Goal: Navigation & Orientation: Find specific page/section

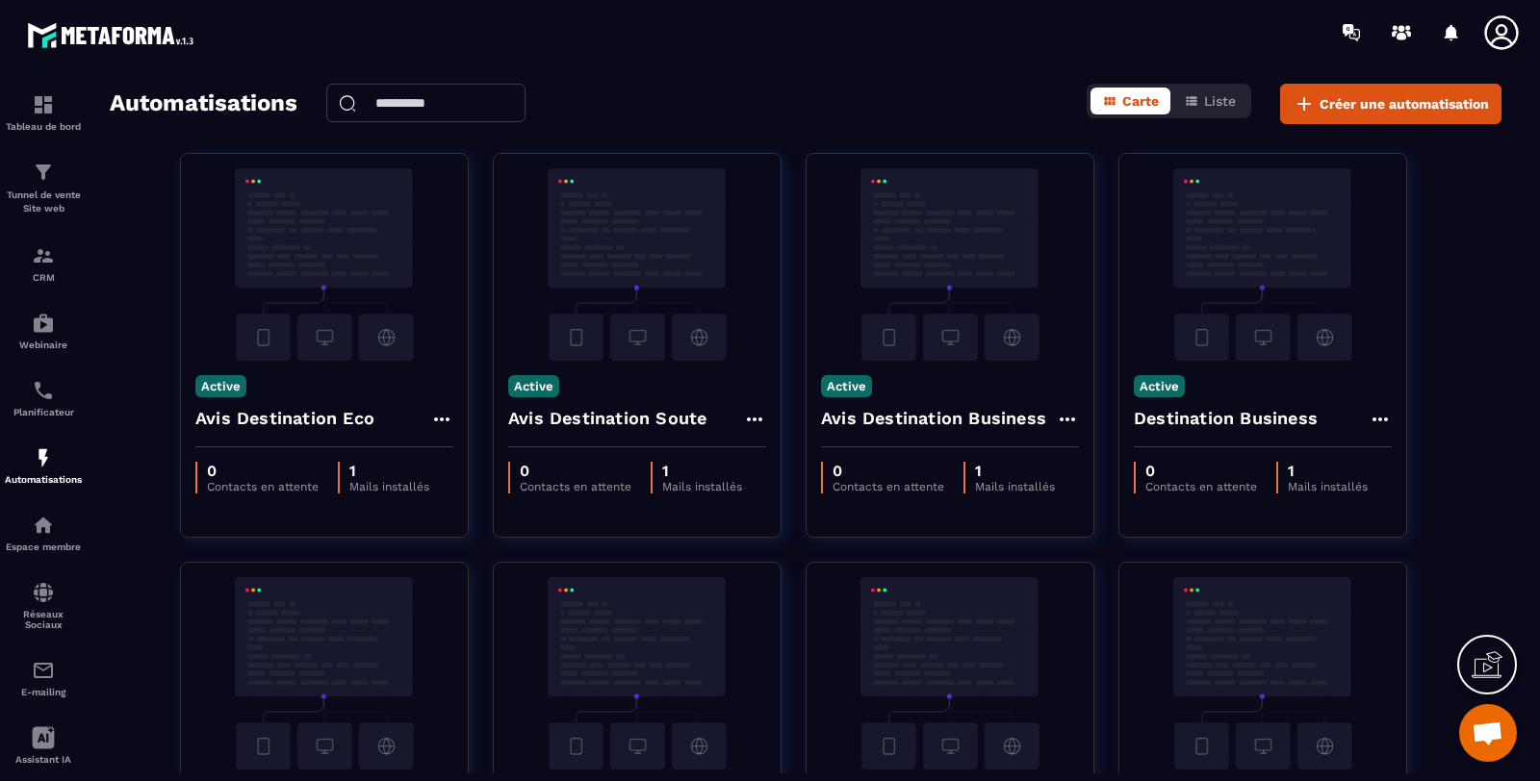
click at [0, 0] on img at bounding box center [0, 0] width 0 height 0
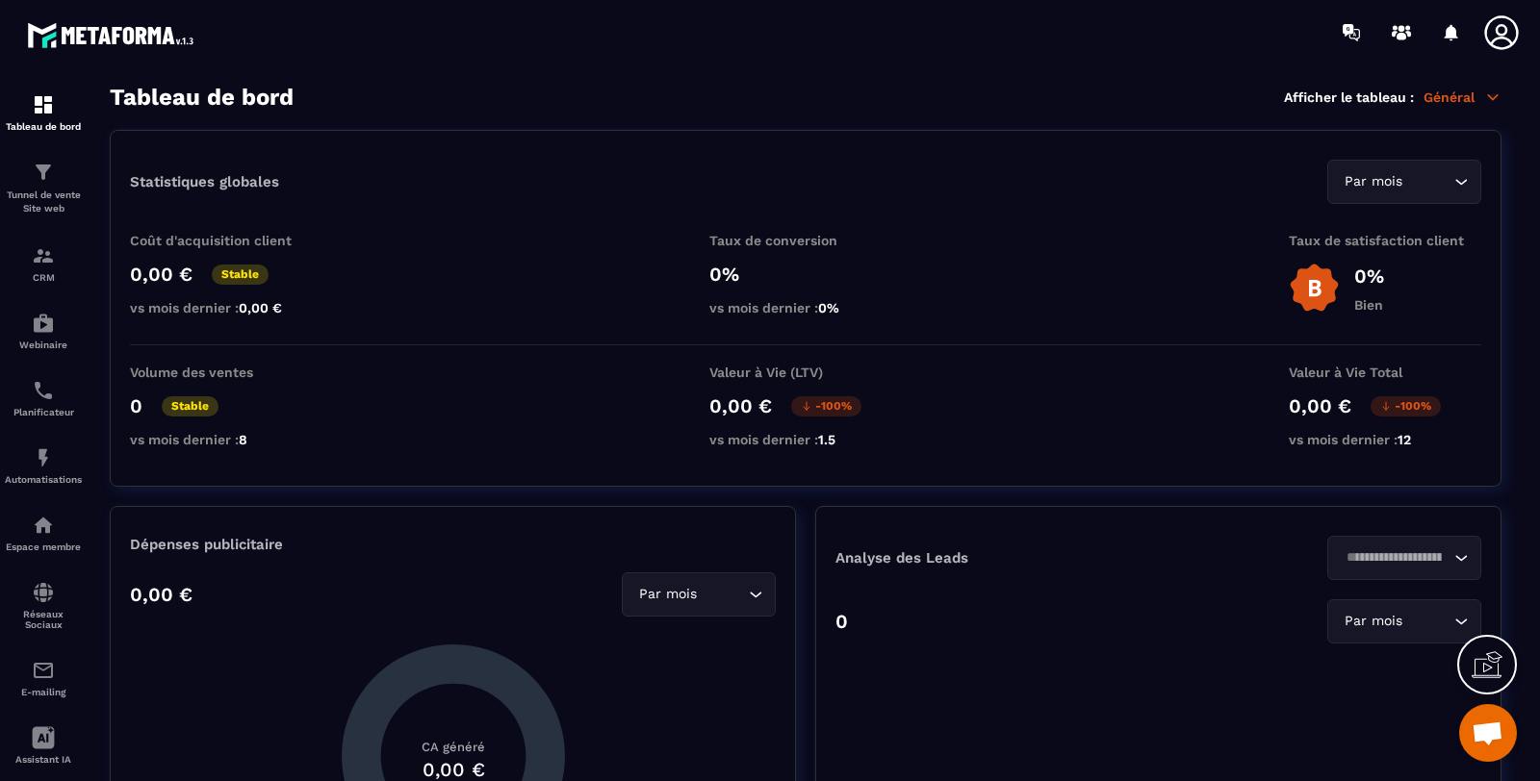
click at [69, 33] on img at bounding box center [113, 35] width 173 height 36
click at [191, 38] on img at bounding box center [113, 35] width 173 height 36
click at [10, 16] on div at bounding box center [113, 32] width 226 height 64
click at [1501, 31] on icon at bounding box center [1501, 32] width 38 height 38
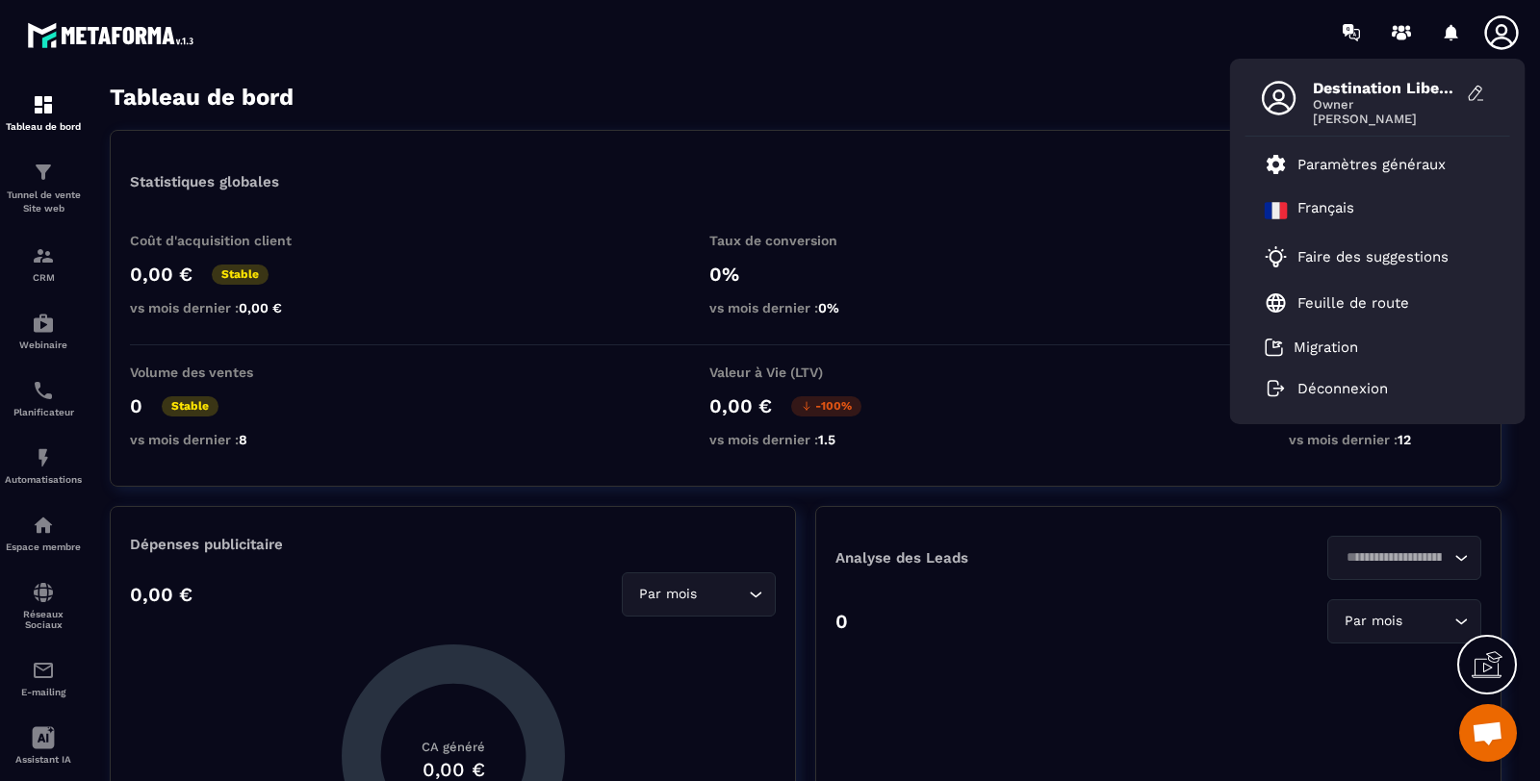
click at [1336, 295] on p "Feuille de route" at bounding box center [1353, 302] width 112 height 17
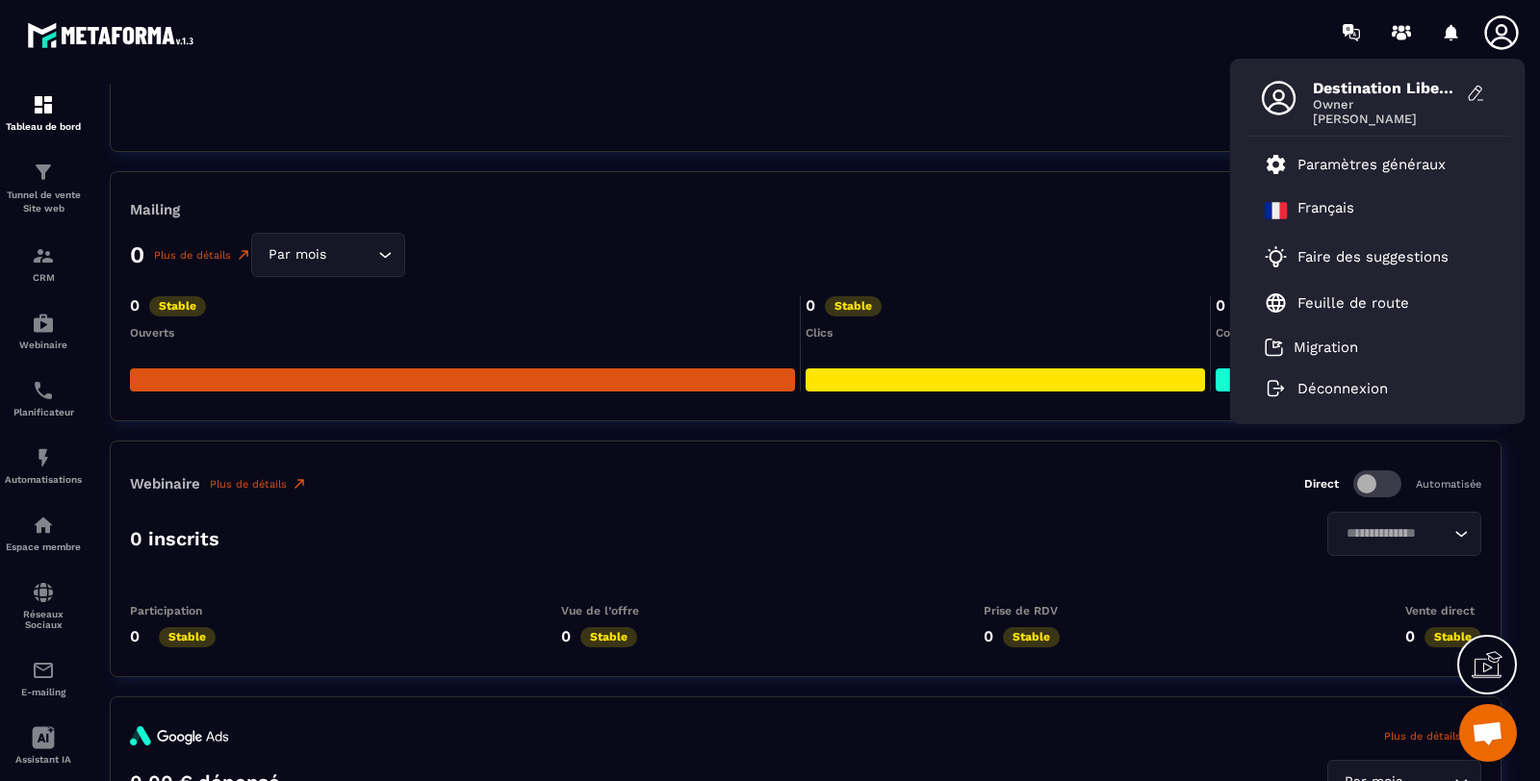
scroll to position [4332, 0]
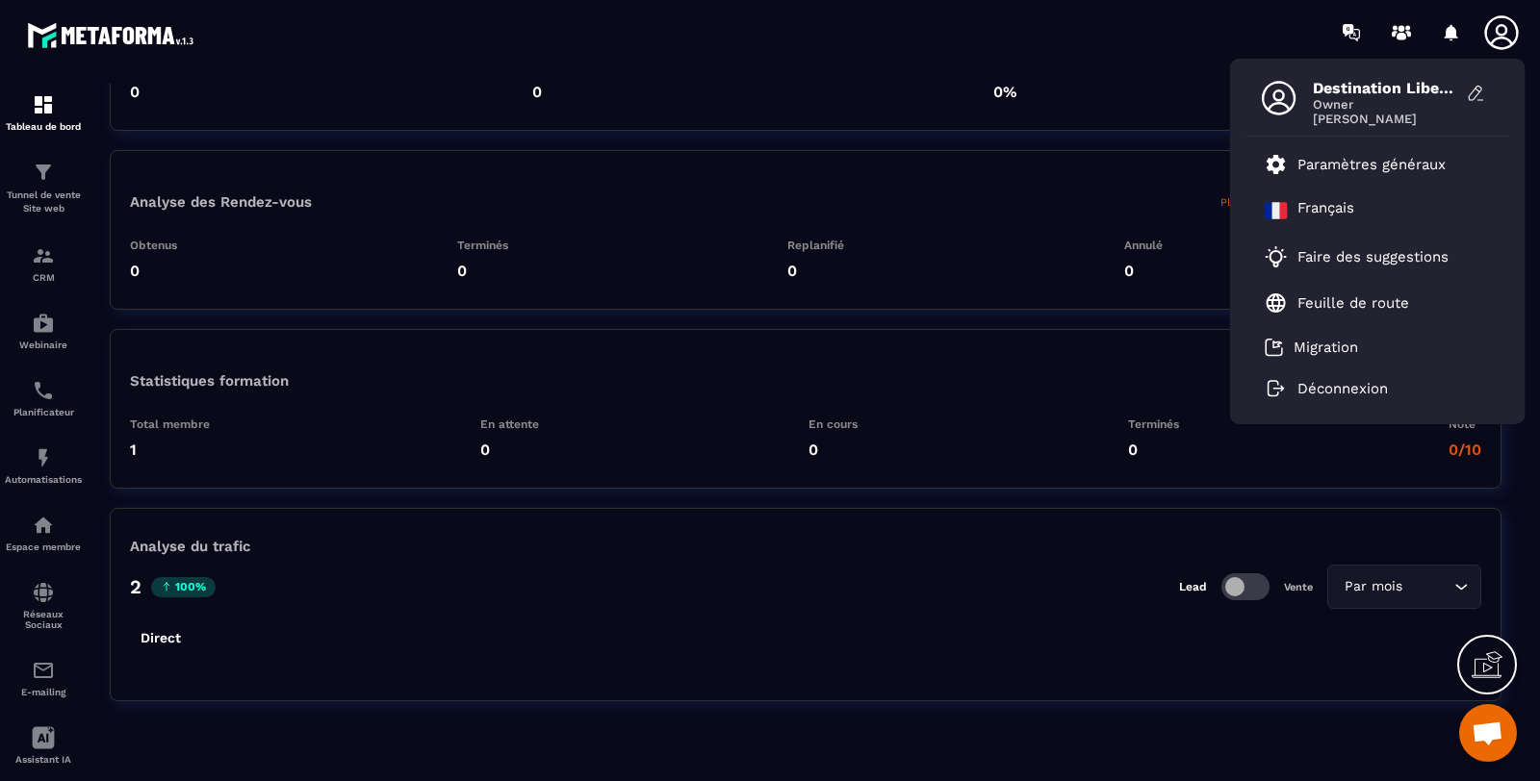
click at [1344, 157] on p "Paramètres généraux" at bounding box center [1371, 164] width 148 height 17
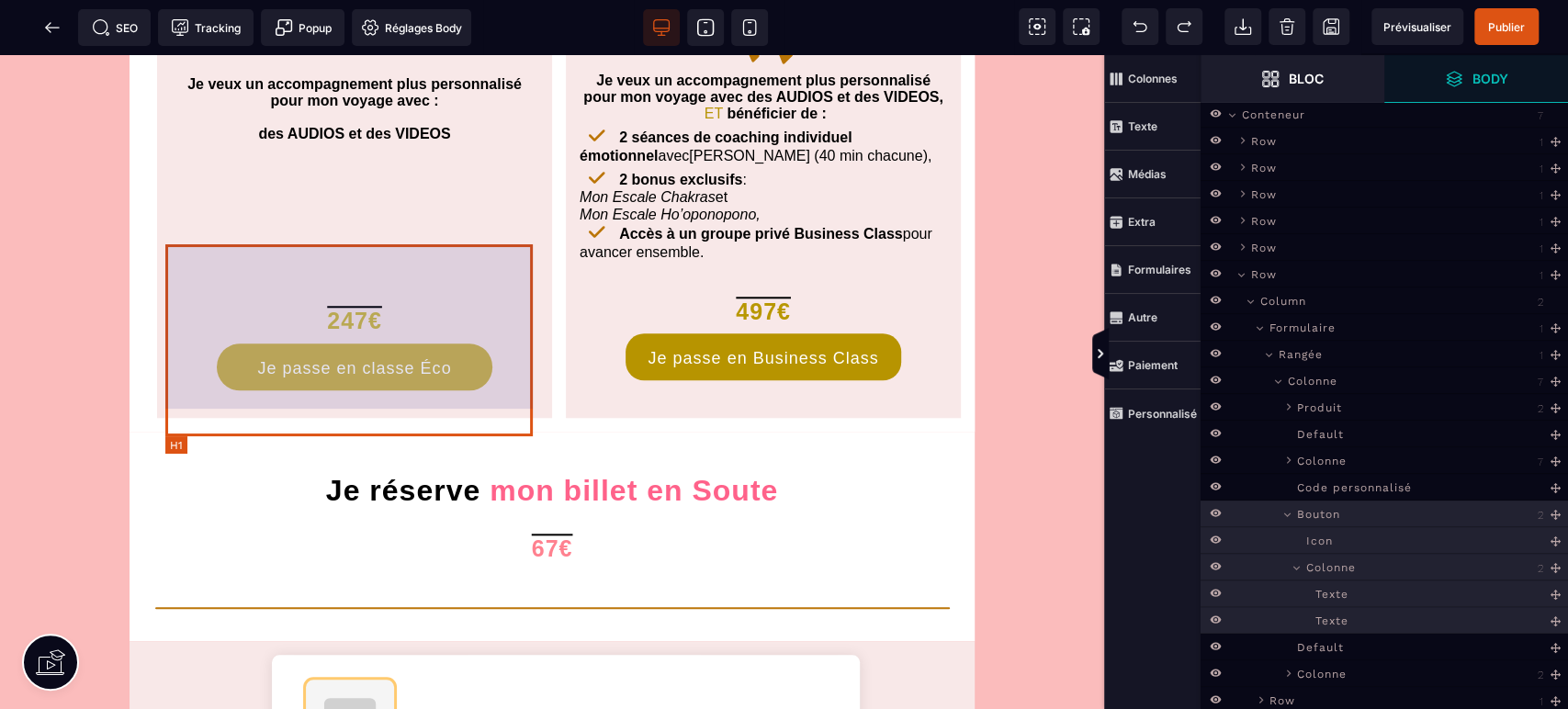
scroll to position [1087, 0]
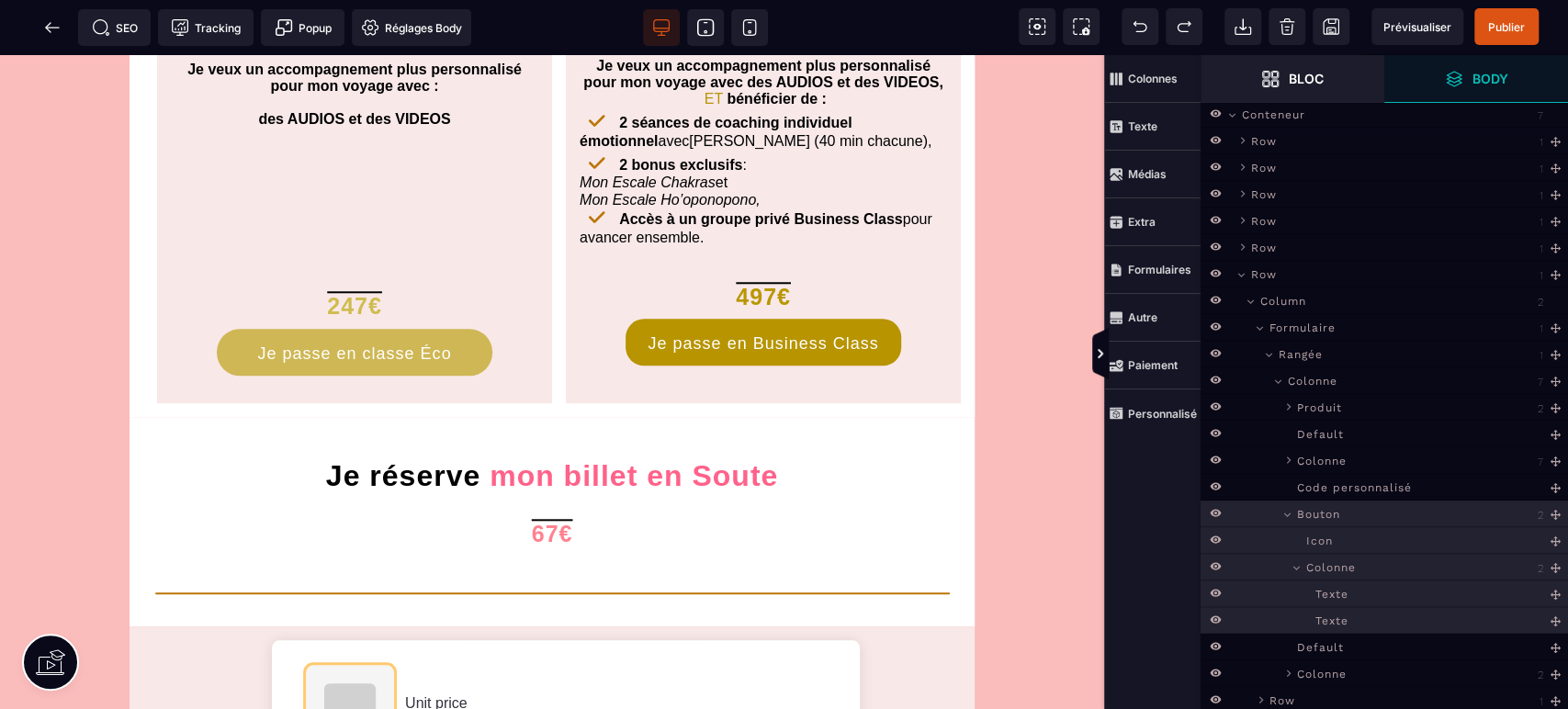
click at [47, 23] on icon at bounding box center [52, 27] width 18 height 18
